Goal: Task Accomplishment & Management: Manage account settings

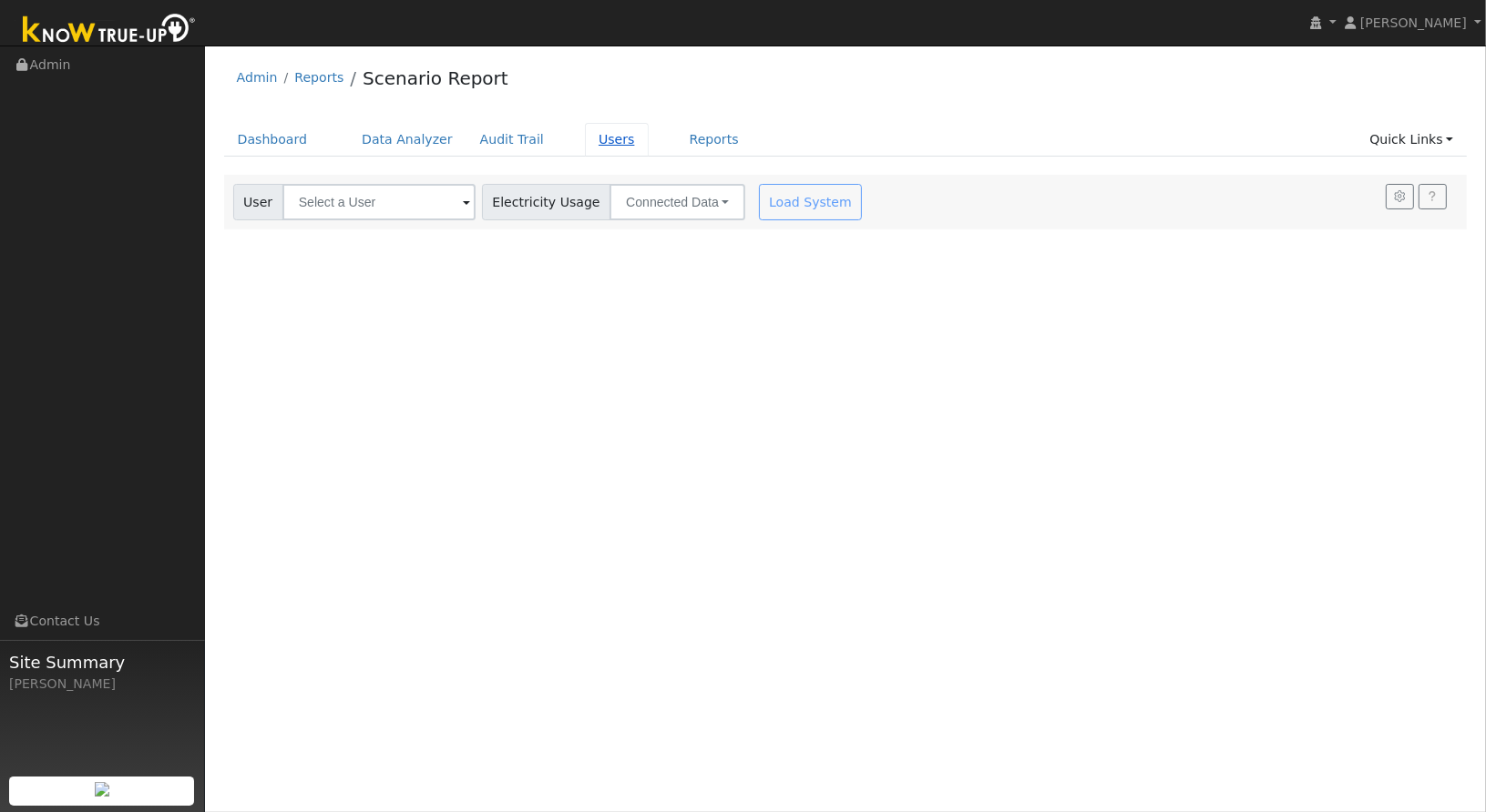
click at [590, 147] on link "Users" at bounding box center [617, 139] width 64 height 34
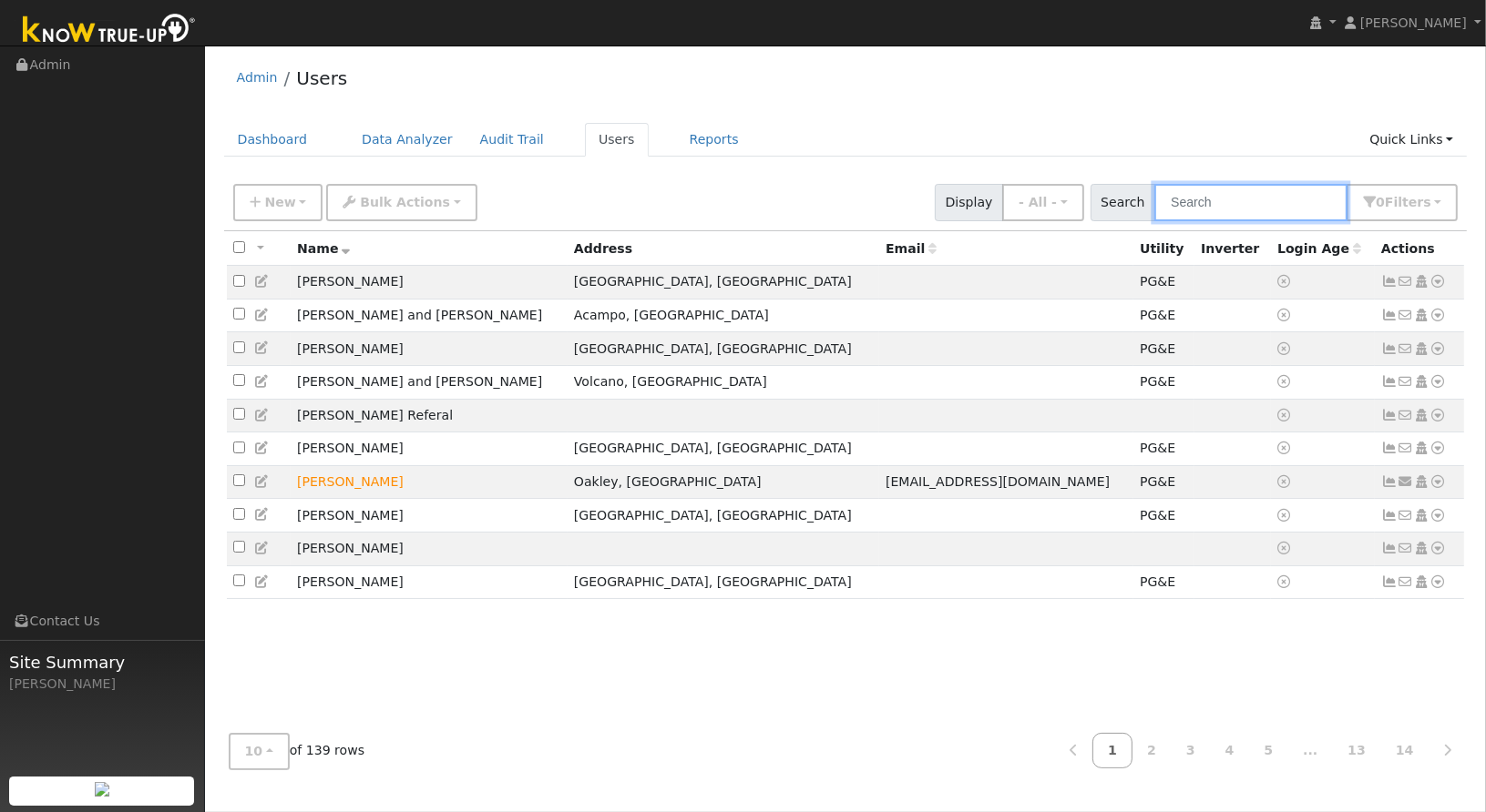
click at [1232, 209] on input "text" at bounding box center [1251, 202] width 193 height 38
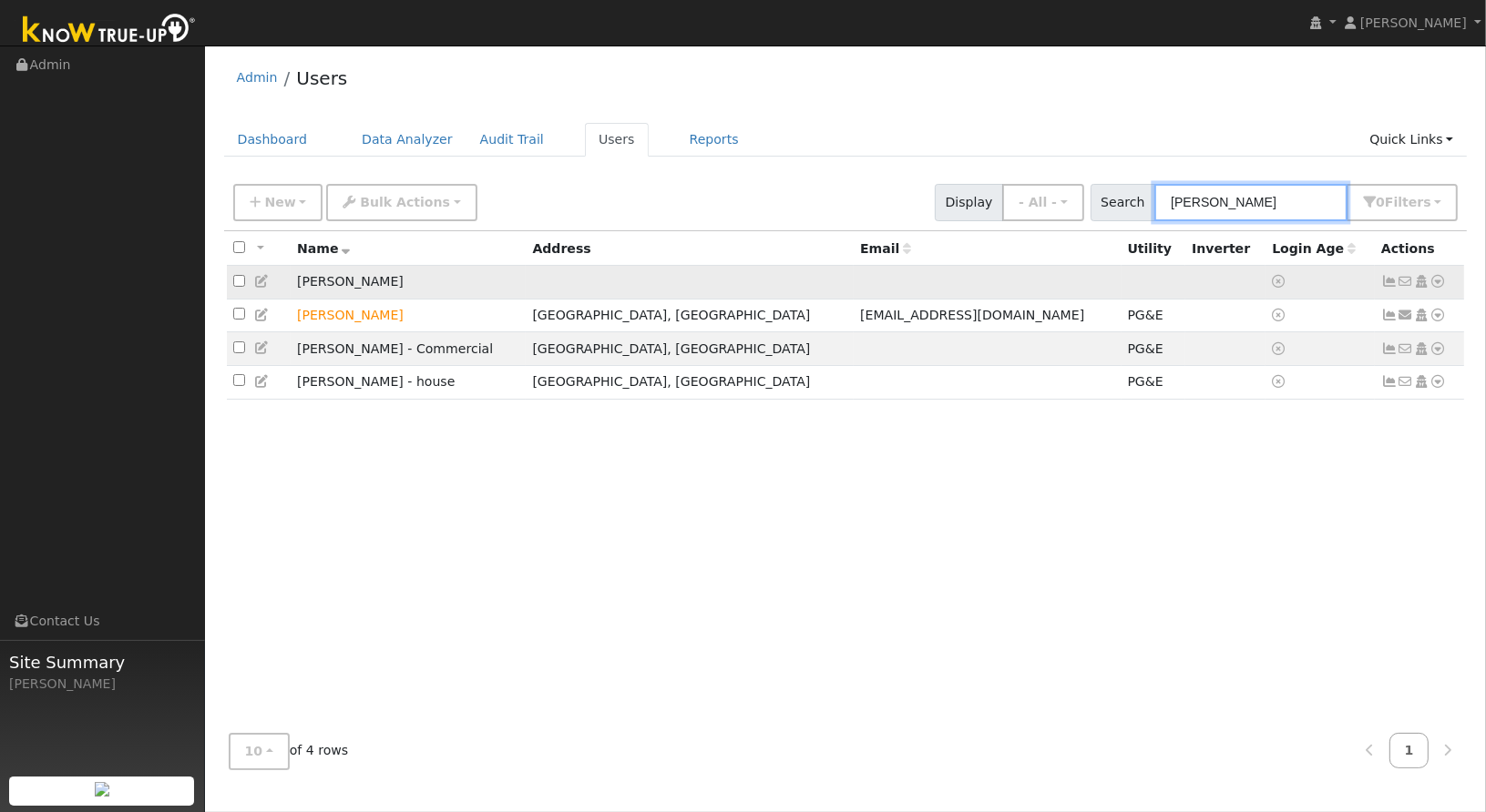
type input "greg"
click at [1434, 285] on icon at bounding box center [1438, 281] width 16 height 13
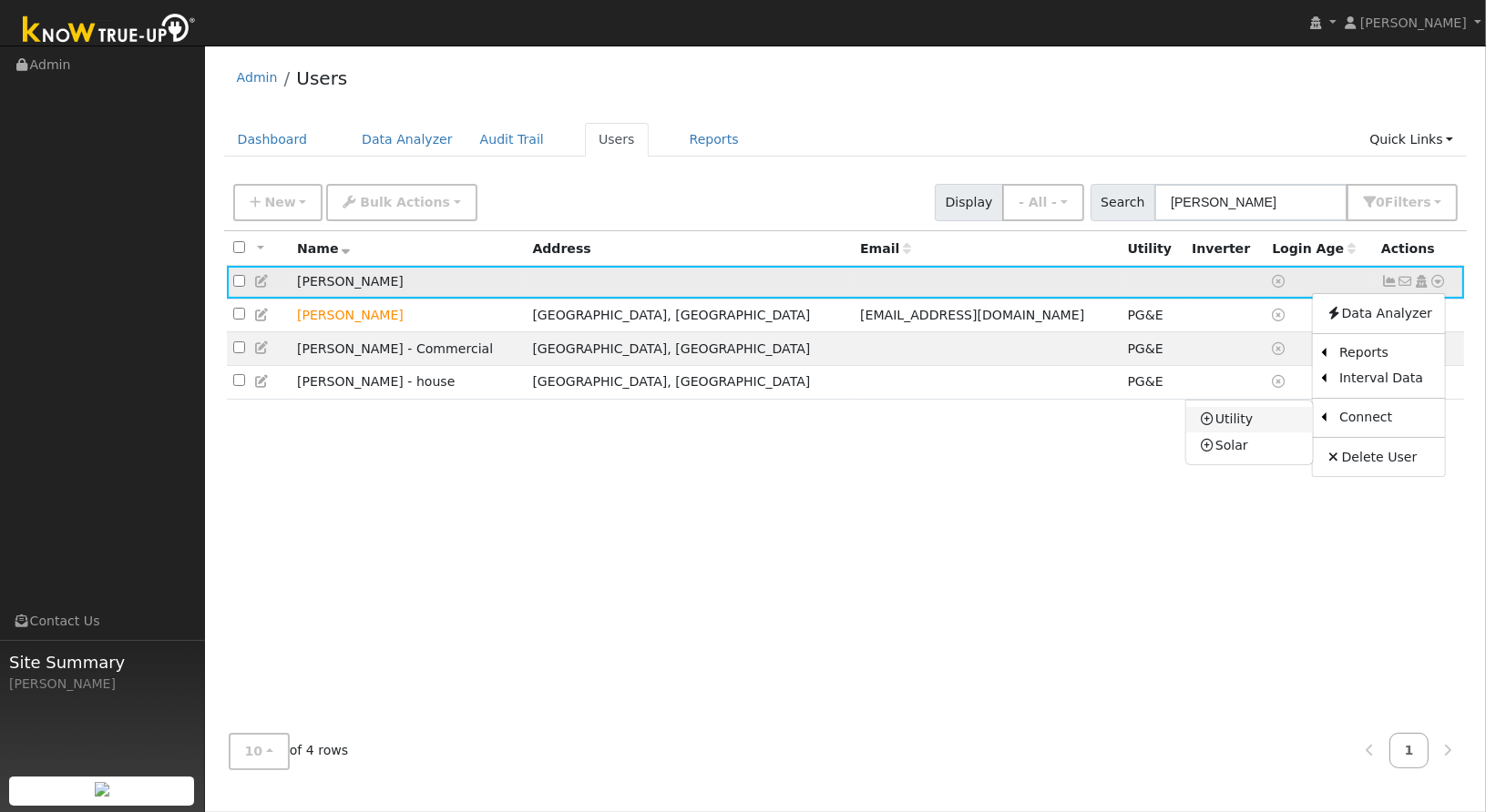
click at [1276, 418] on link "Utility" at bounding box center [1249, 420] width 127 height 25
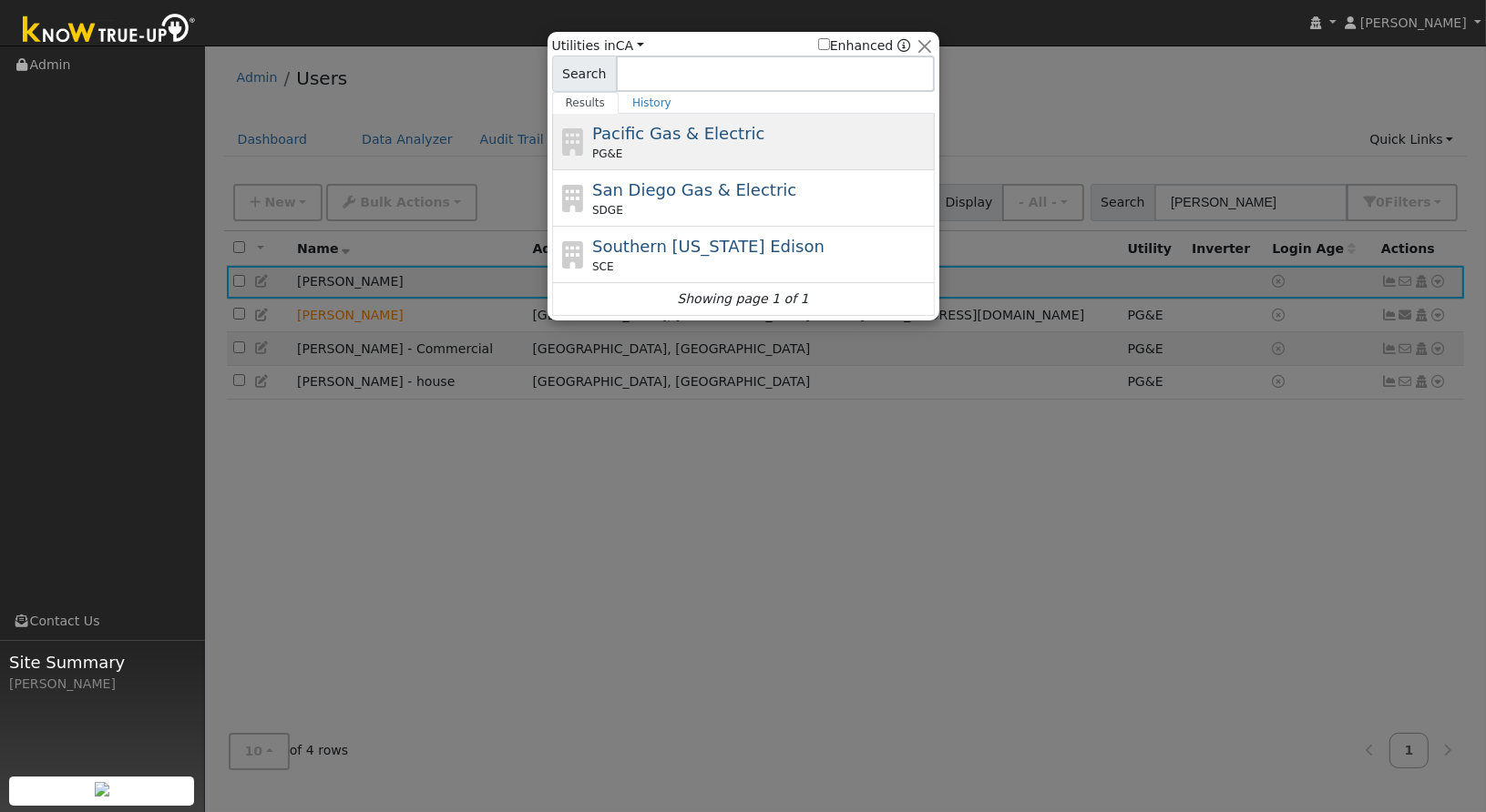
click at [607, 134] on span "Pacific Gas & Electric" at bounding box center [678, 133] width 172 height 19
